Goal: Transaction & Acquisition: Purchase product/service

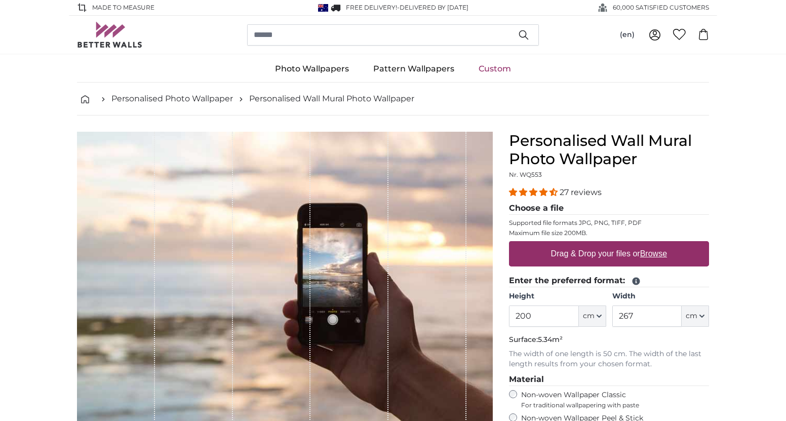
click at [658, 254] on u "Browse" at bounding box center [653, 253] width 27 height 9
click at [658, 244] on input "Drag & Drop your files or Browse" at bounding box center [609, 242] width 200 height 3
type input "**********"
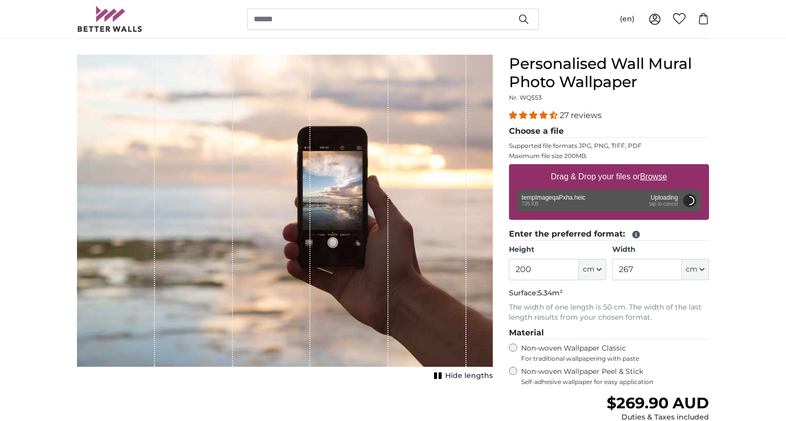
scroll to position [79, 0]
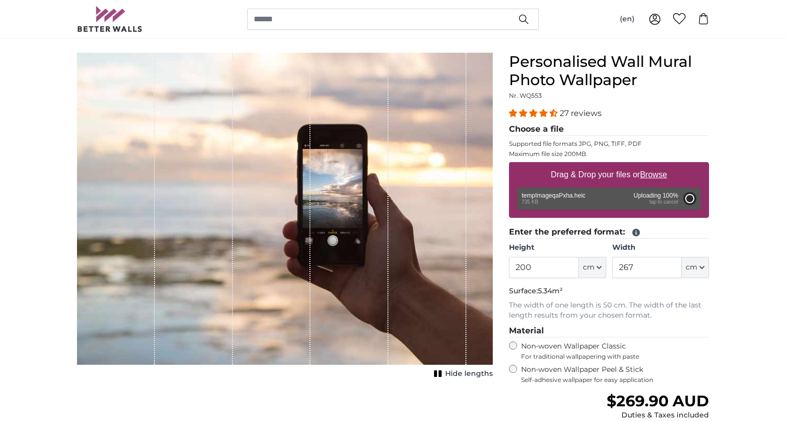
type input "200"
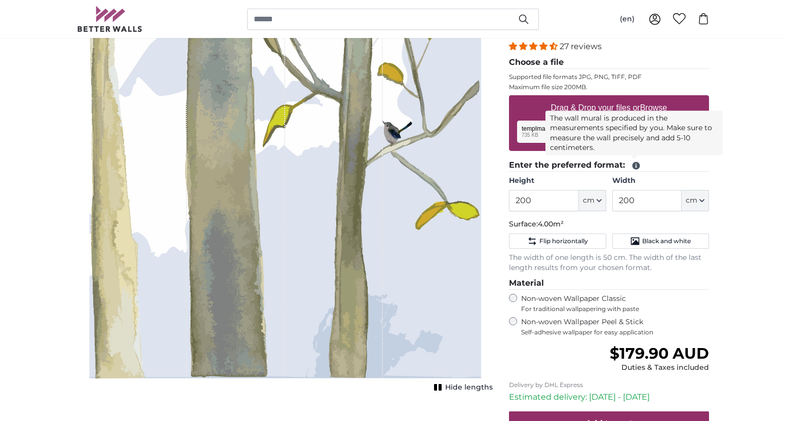
scroll to position [146, 0]
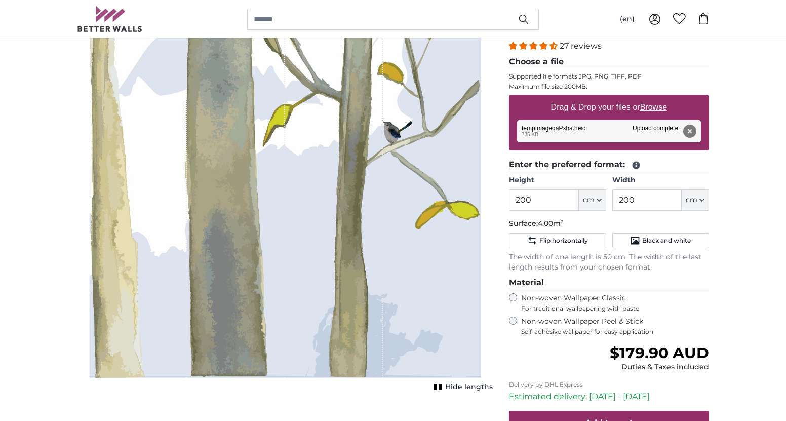
click at [600, 202] on button "cm" at bounding box center [592, 199] width 27 height 21
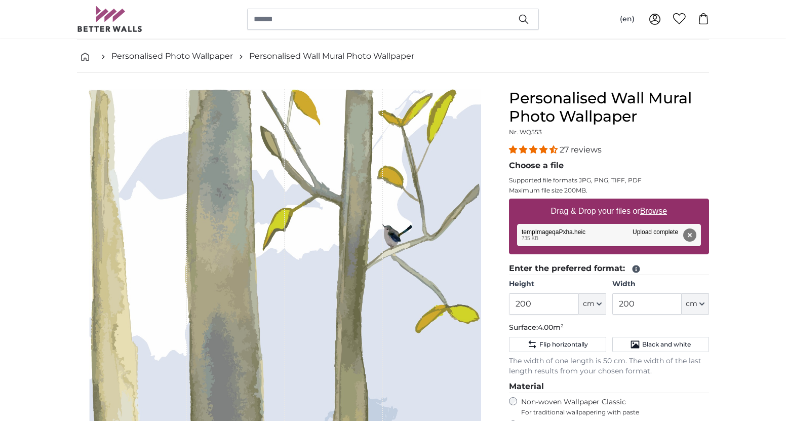
scroll to position [49, 0]
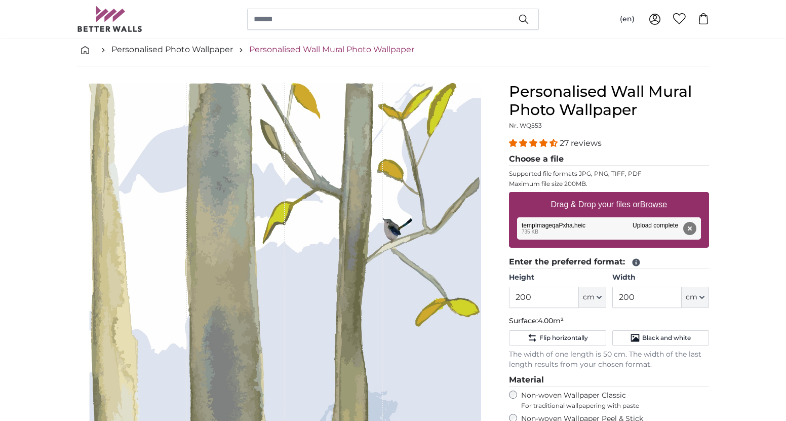
click at [384, 52] on link "Personalised Wall Mural Photo Wallpaper" at bounding box center [331, 50] width 165 height 12
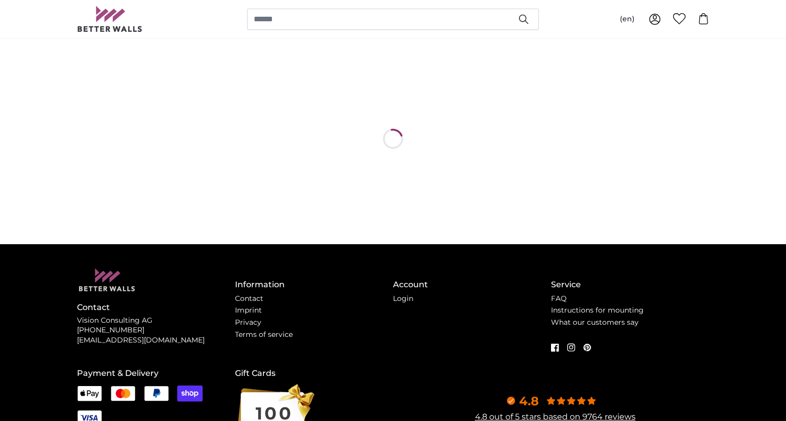
scroll to position [0, 0]
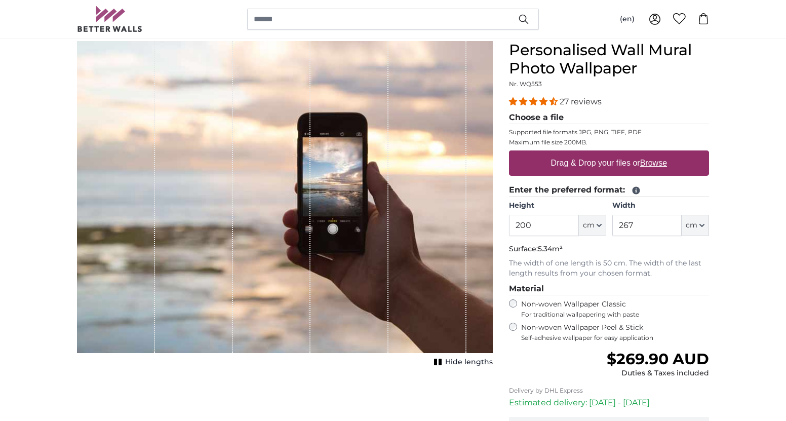
scroll to position [91, 0]
click at [652, 160] on u "Browse" at bounding box center [653, 162] width 27 height 9
click at [652, 153] on input "Drag & Drop your files or Browse" at bounding box center [609, 151] width 200 height 3
type input "**********"
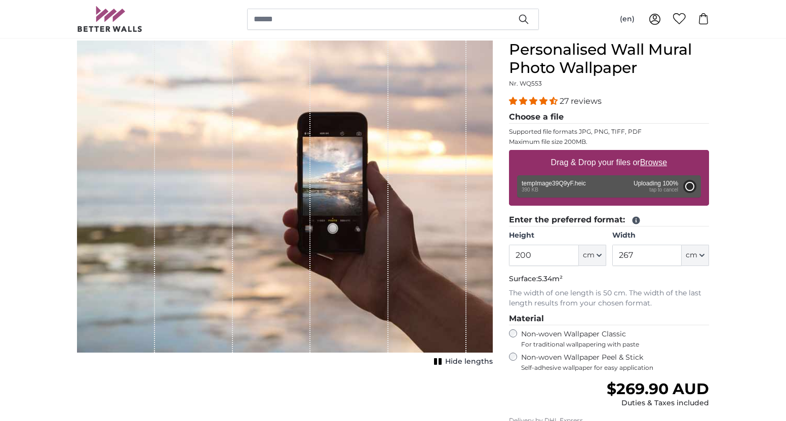
type input "145"
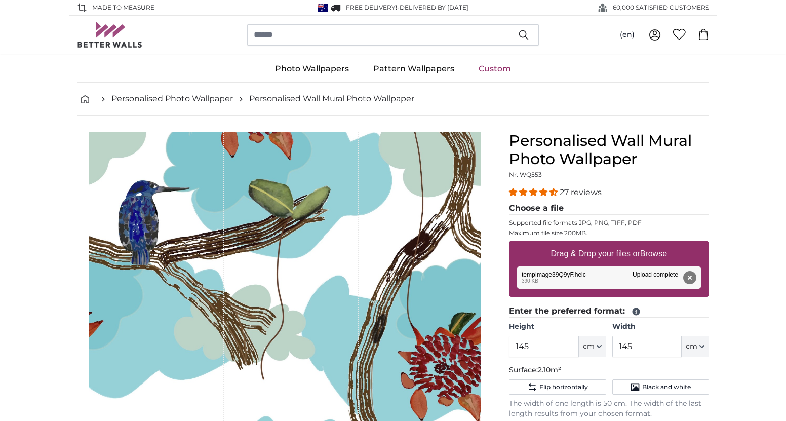
click at [647, 273] on div "Remove Retry Remove Upload Cancel Retry Remove tempImage39Q9yF.heic edit 390 KB…" at bounding box center [609, 277] width 184 height 22
click at [653, 249] on label "Drag & Drop your files or Browse" at bounding box center [609, 254] width 124 height 20
click at [653, 244] on input "Drag & Drop your files or Browse" at bounding box center [609, 242] width 200 height 3
click at [691, 276] on button "Remove" at bounding box center [689, 277] width 13 height 13
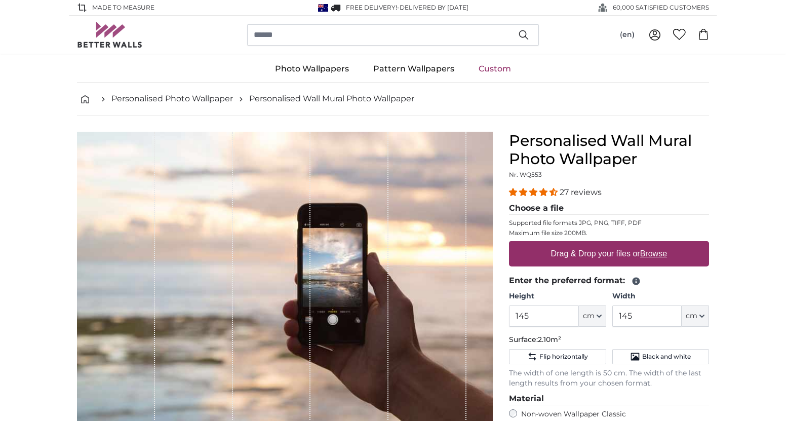
click at [658, 253] on u "Browse" at bounding box center [653, 253] width 27 height 9
click at [658, 244] on input "Drag & Drop your files or Browse" at bounding box center [609, 242] width 200 height 3
type input "**********"
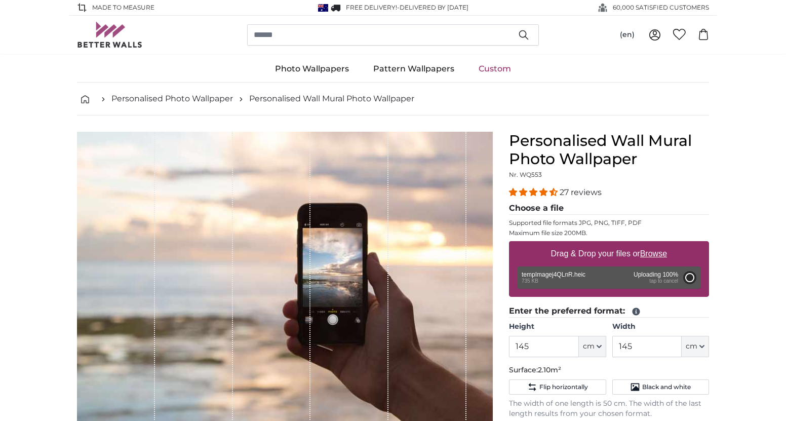
type input "200"
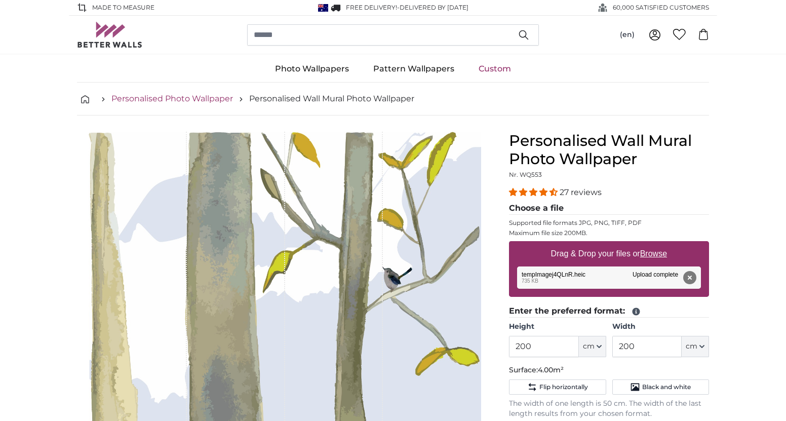
click at [203, 96] on link "Personalised Photo Wallpaper" at bounding box center [171, 99] width 121 height 12
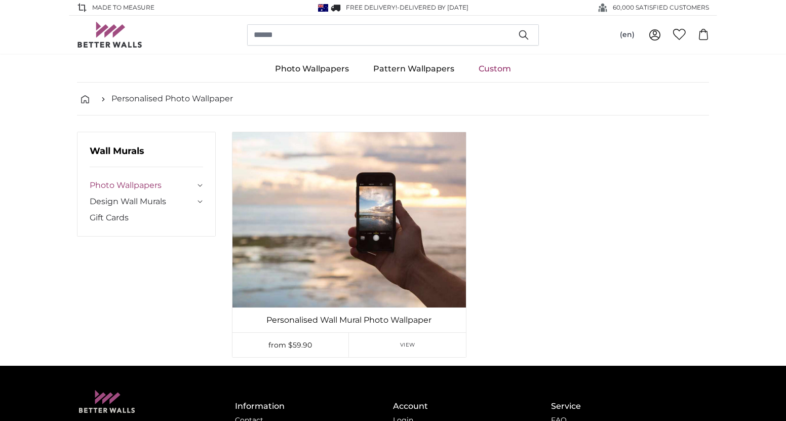
click at [136, 182] on link "Photo Wallpapers" at bounding box center [142, 185] width 105 height 12
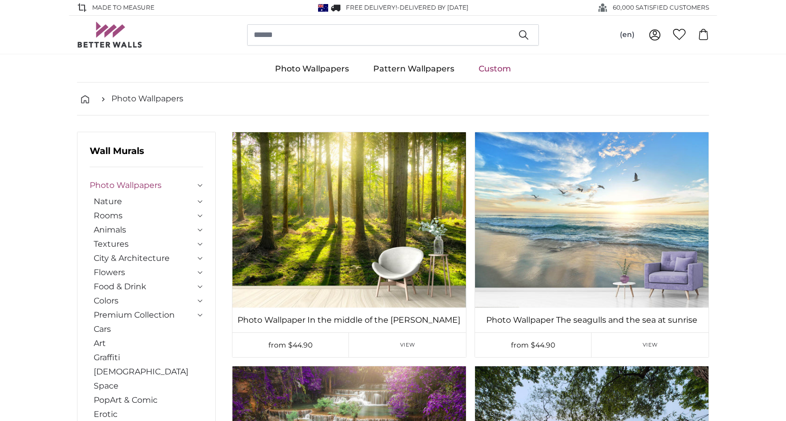
click at [479, 67] on link "Custom" at bounding box center [494, 69] width 57 height 26
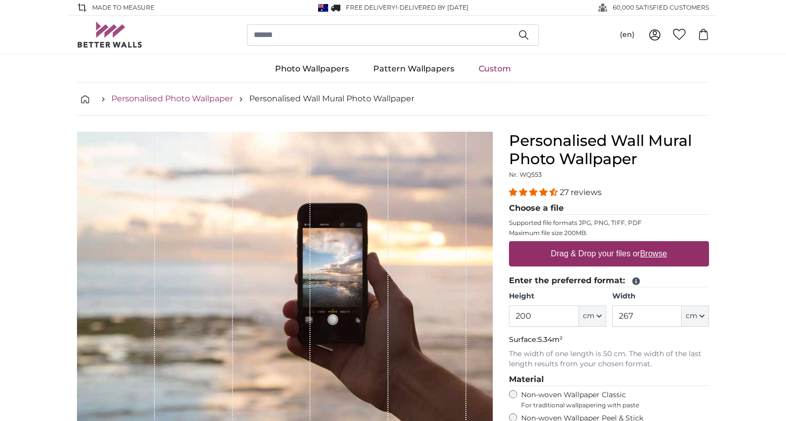
click at [205, 99] on link "Personalised Photo Wallpaper" at bounding box center [171, 99] width 121 height 12
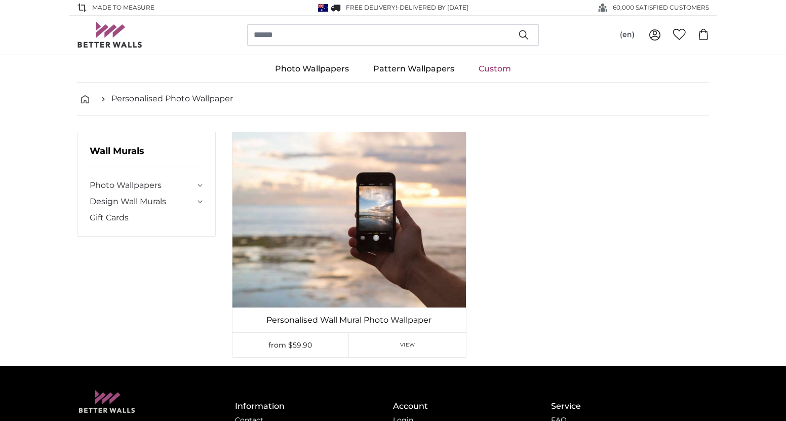
click at [490, 65] on link "Custom" at bounding box center [494, 69] width 57 height 26
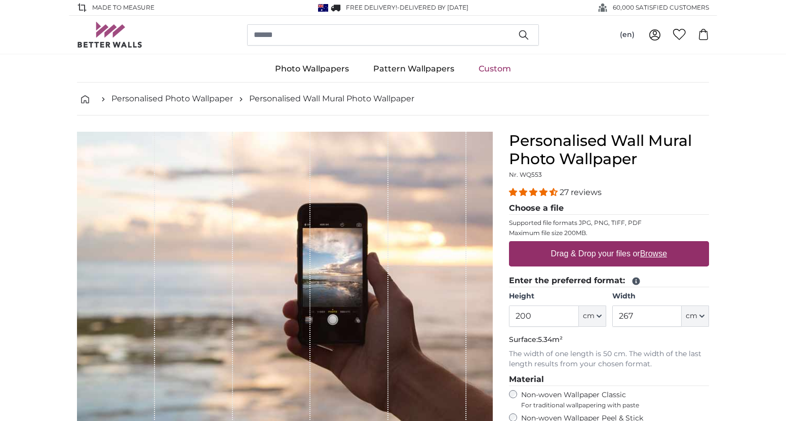
click at [650, 255] on u "Browse" at bounding box center [653, 253] width 27 height 9
click at [650, 244] on input "Drag & Drop your files or Browse" at bounding box center [609, 242] width 200 height 3
type input "**********"
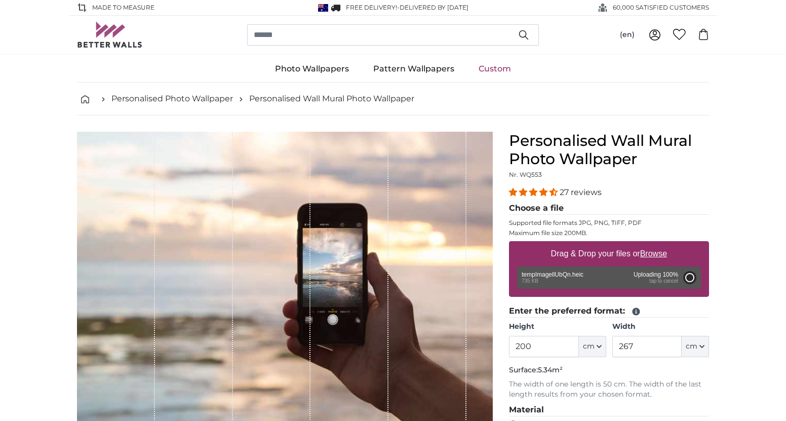
type input "200"
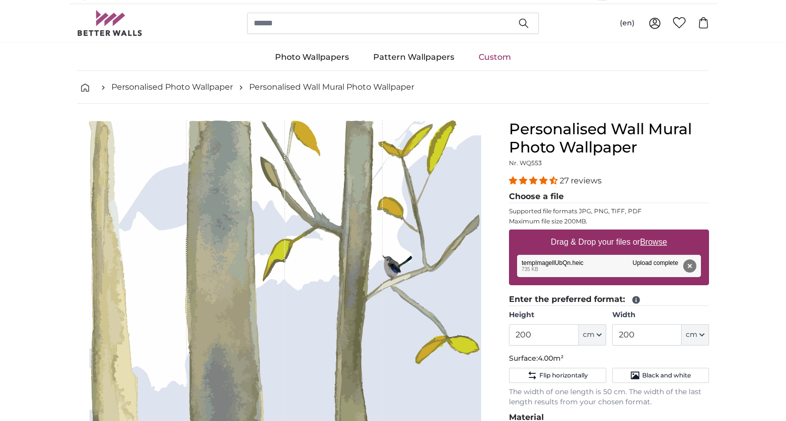
scroll to position [19, 0]
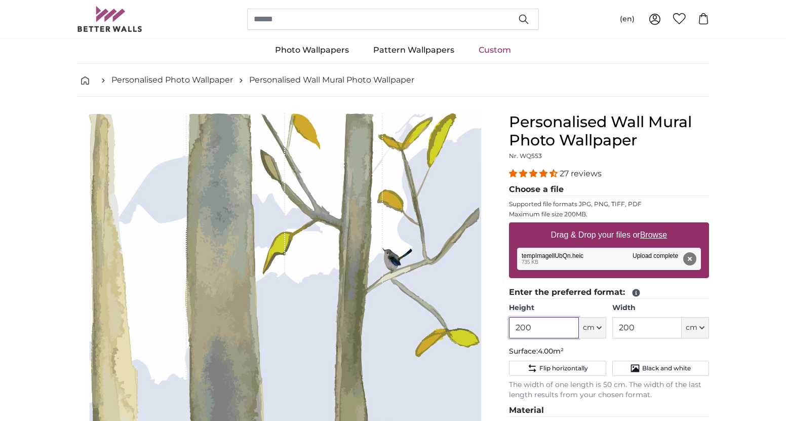
click at [541, 332] on input "200" at bounding box center [543, 327] width 69 height 21
type input "2"
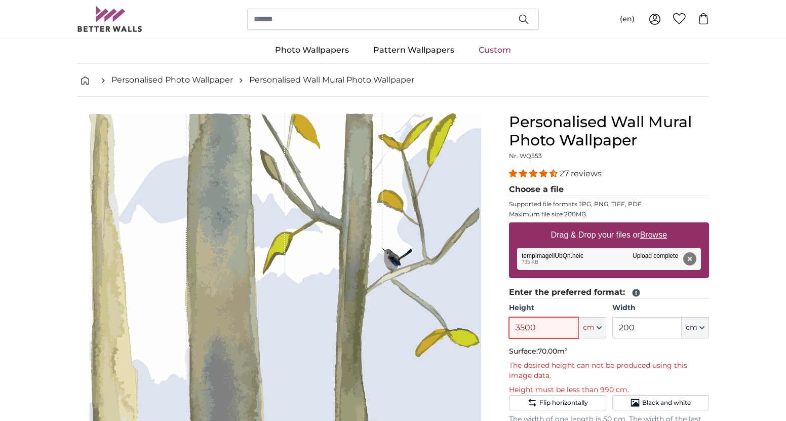
click at [540, 328] on input "3500" at bounding box center [543, 327] width 69 height 21
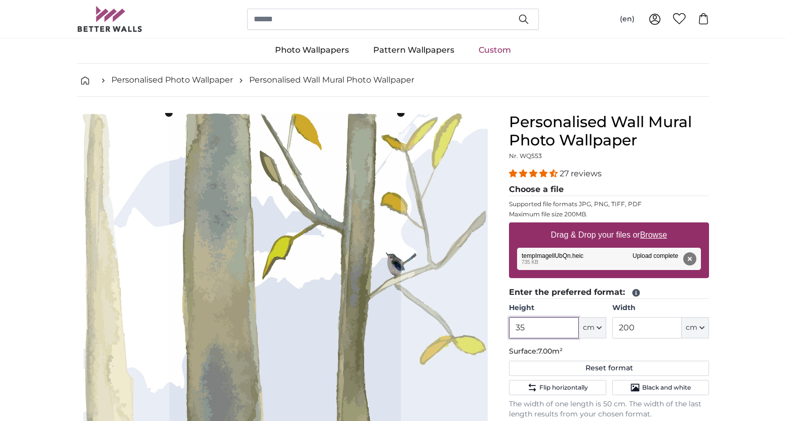
type input "3"
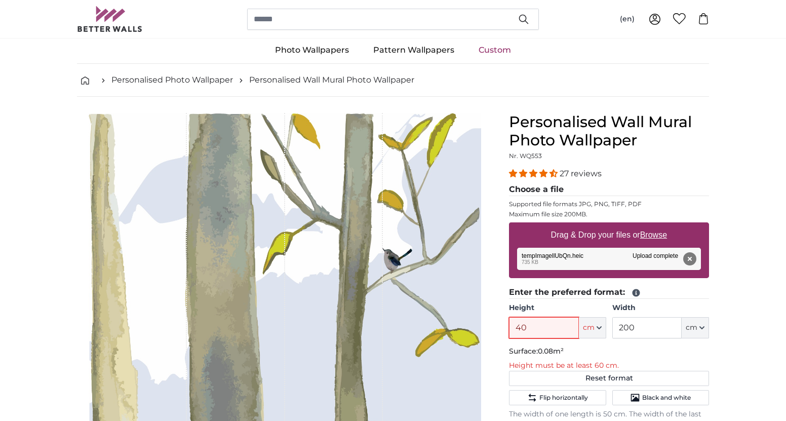
type input "4"
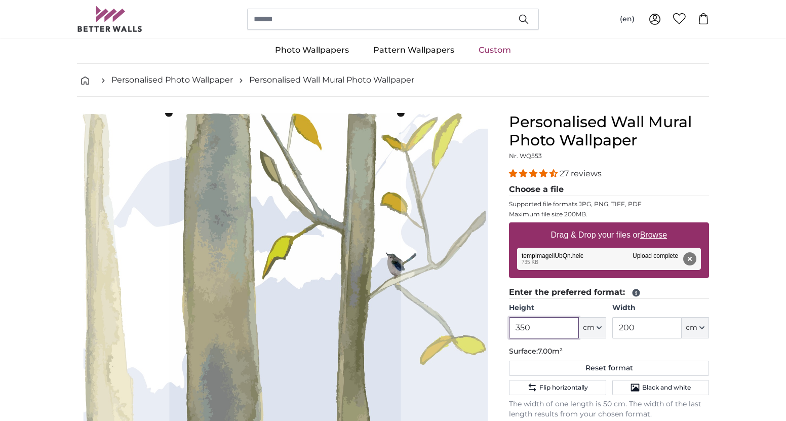
type input "350"
click at [642, 332] on input "200" at bounding box center [646, 327] width 69 height 21
type input "2"
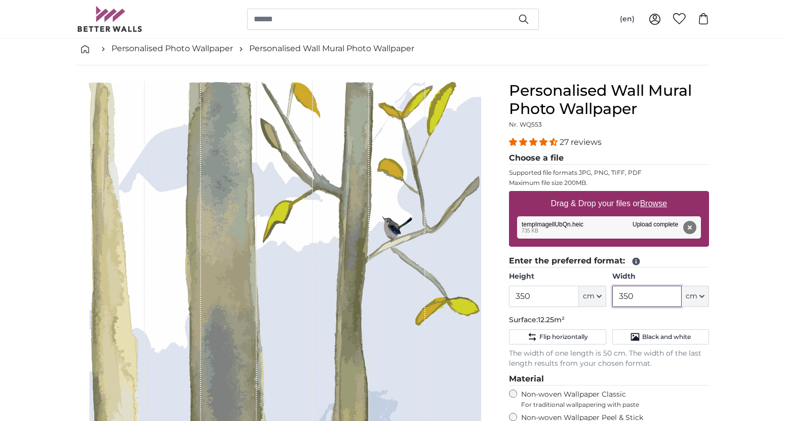
scroll to position [57, 0]
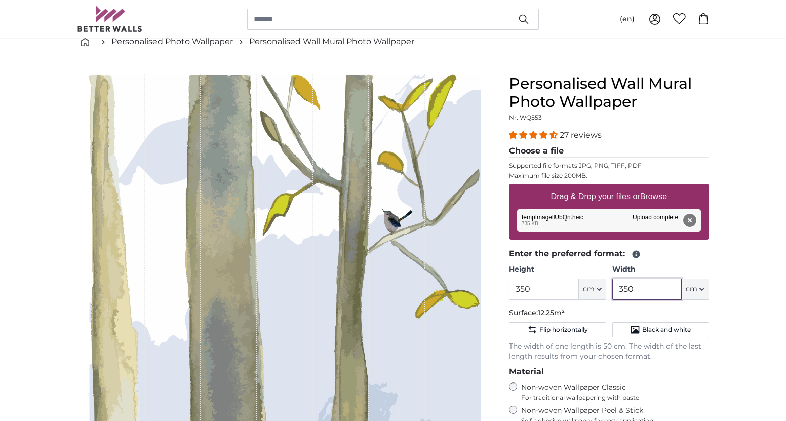
type input "350"
click at [688, 222] on button "Remove" at bounding box center [689, 220] width 13 height 13
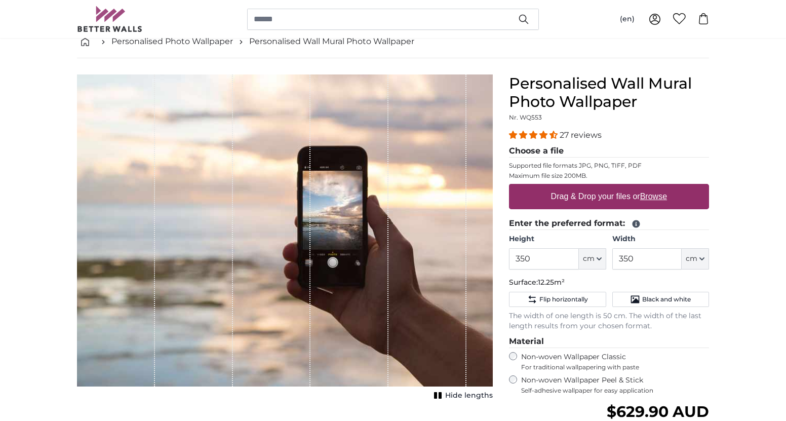
click at [662, 198] on u "Browse" at bounding box center [653, 196] width 27 height 9
click at [662, 187] on input "Drag & Drop your files or Browse" at bounding box center [609, 185] width 200 height 3
type input "**********"
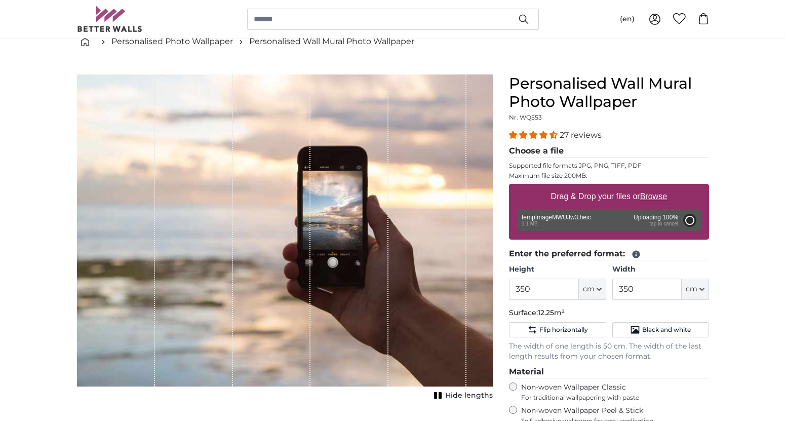
type input "200"
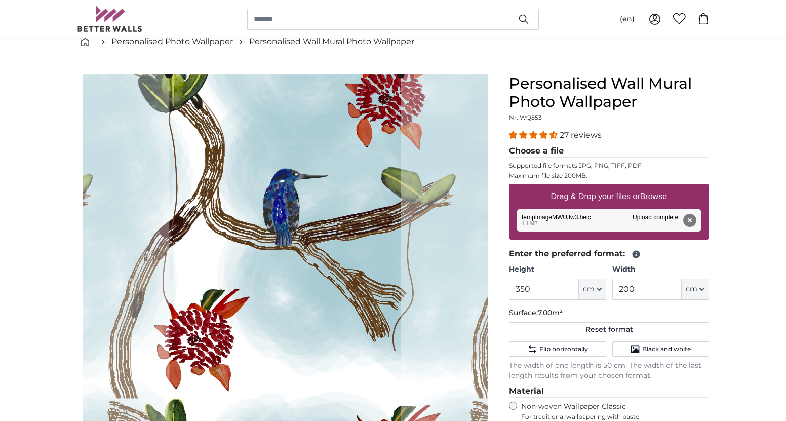
click at [652, 196] on u "Browse" at bounding box center [653, 196] width 27 height 9
click at [652, 187] on input "Drag & Drop your files or Browse" at bounding box center [609, 185] width 200 height 3
type input "**********"
click at [687, 220] on button "Remove" at bounding box center [689, 220] width 13 height 13
type input "200"
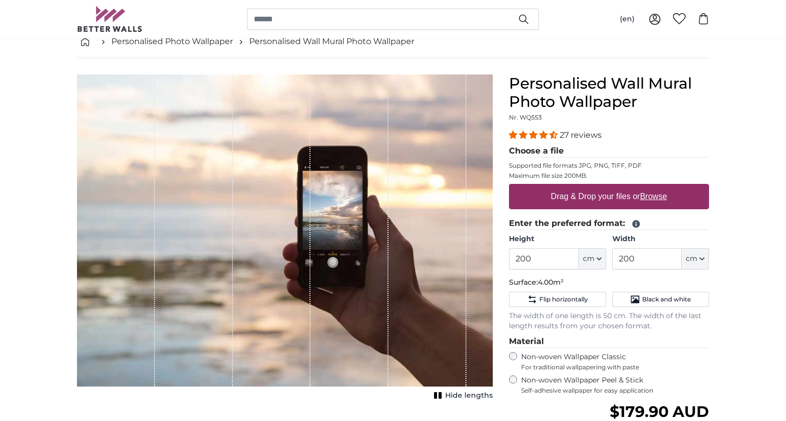
click at [664, 199] on u "Browse" at bounding box center [653, 196] width 27 height 9
click at [664, 187] on input "Drag & Drop your files or Browse" at bounding box center [609, 185] width 200 height 3
type input "**********"
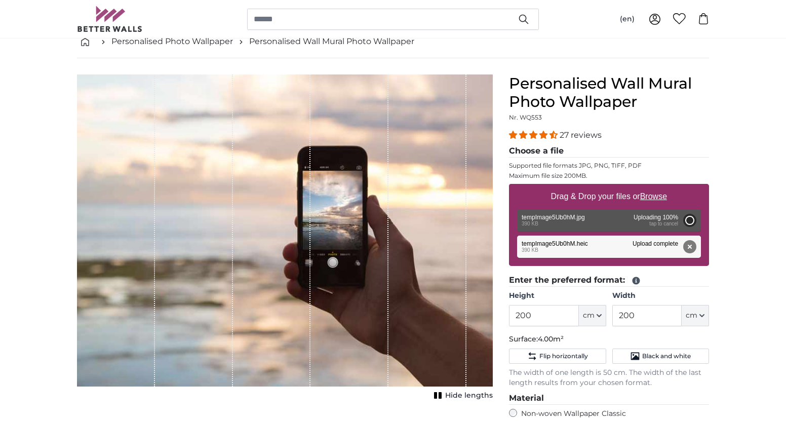
type input "145"
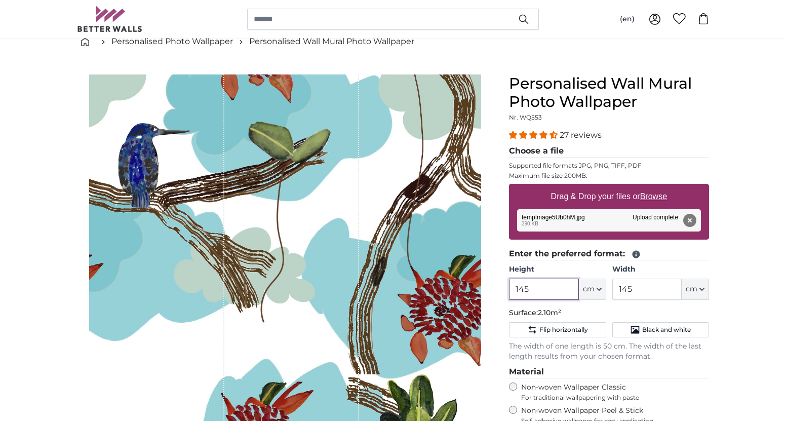
drag, startPoint x: 552, startPoint y: 289, endPoint x: 485, endPoint y: 280, distance: 66.9
click at [485, 281] on product-detail "Cancel Crop image Hide lengths Personalised Wall Mural Photo Wallpaper Nr. WQ55…" at bounding box center [393, 328] width 648 height 540
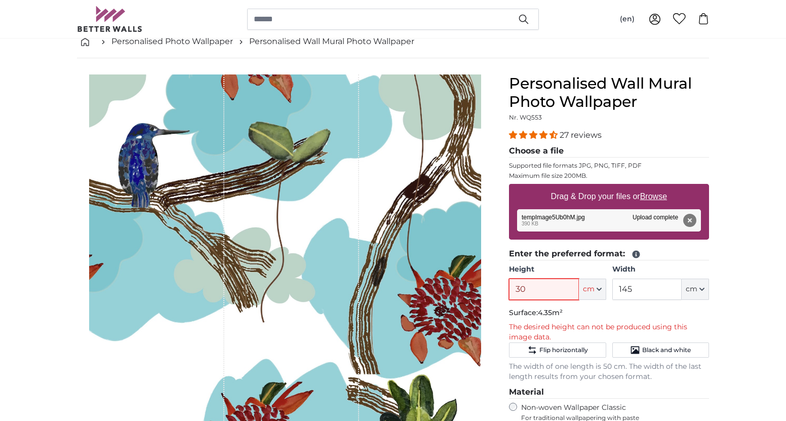
type input "3"
type input "2"
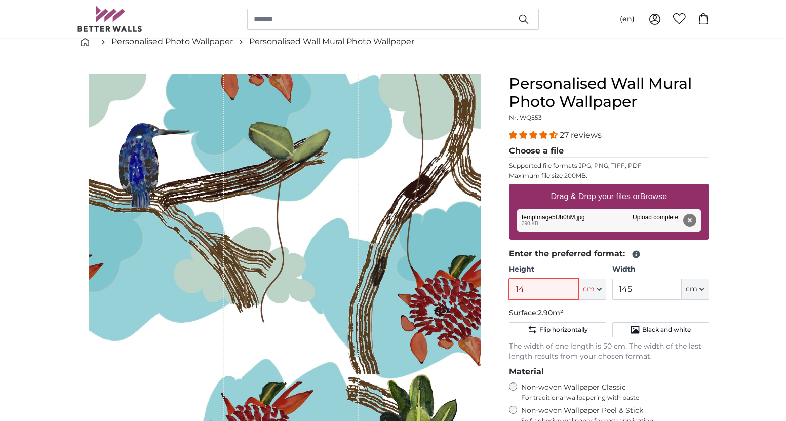
type input "145"
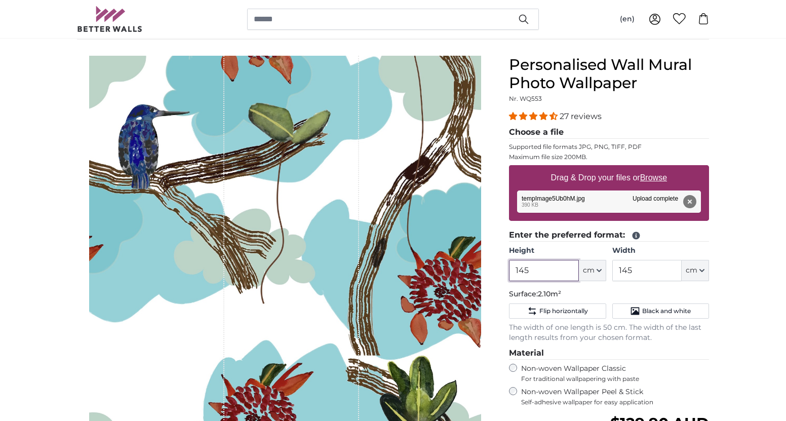
scroll to position [77, 0]
